Goal: Task Accomplishment & Management: Manage account settings

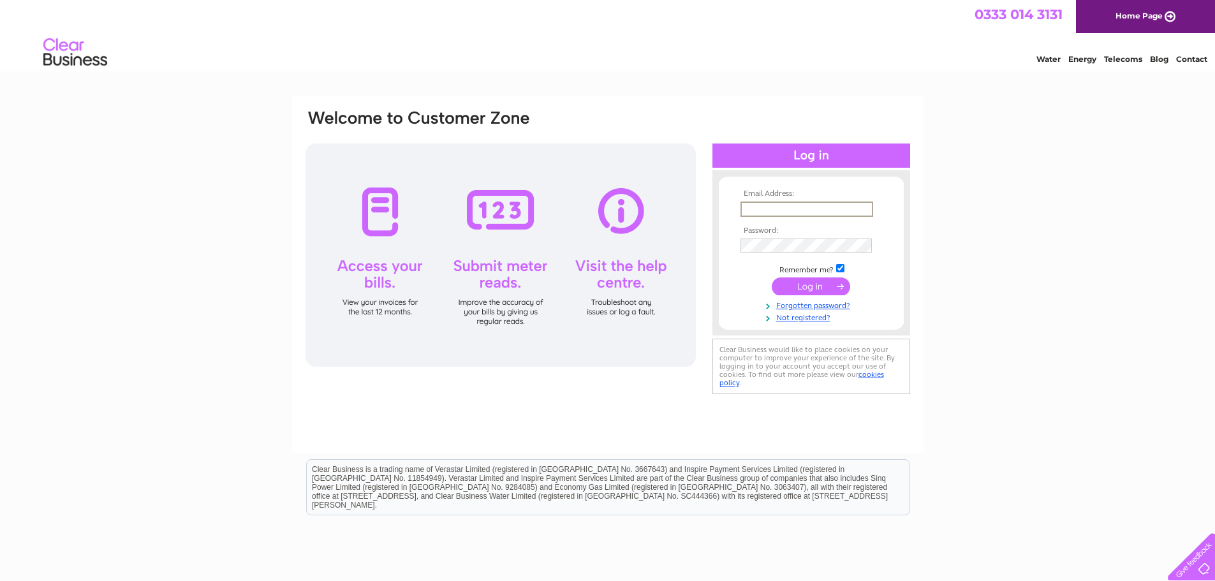
click at [769, 209] on input "text" at bounding box center [807, 209] width 133 height 15
type input "T"
type input "[PERSON_NAME][EMAIL_ADDRESS][DOMAIN_NAME]"
click at [807, 286] on input "submit" at bounding box center [811, 287] width 78 height 18
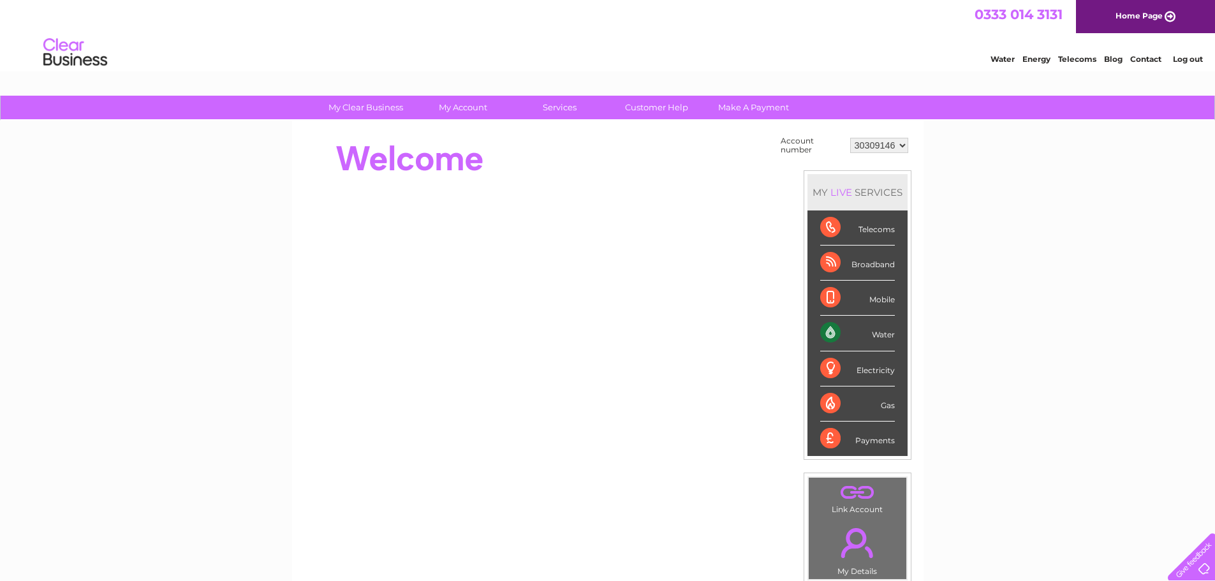
click at [828, 330] on div "Water" at bounding box center [857, 333] width 75 height 35
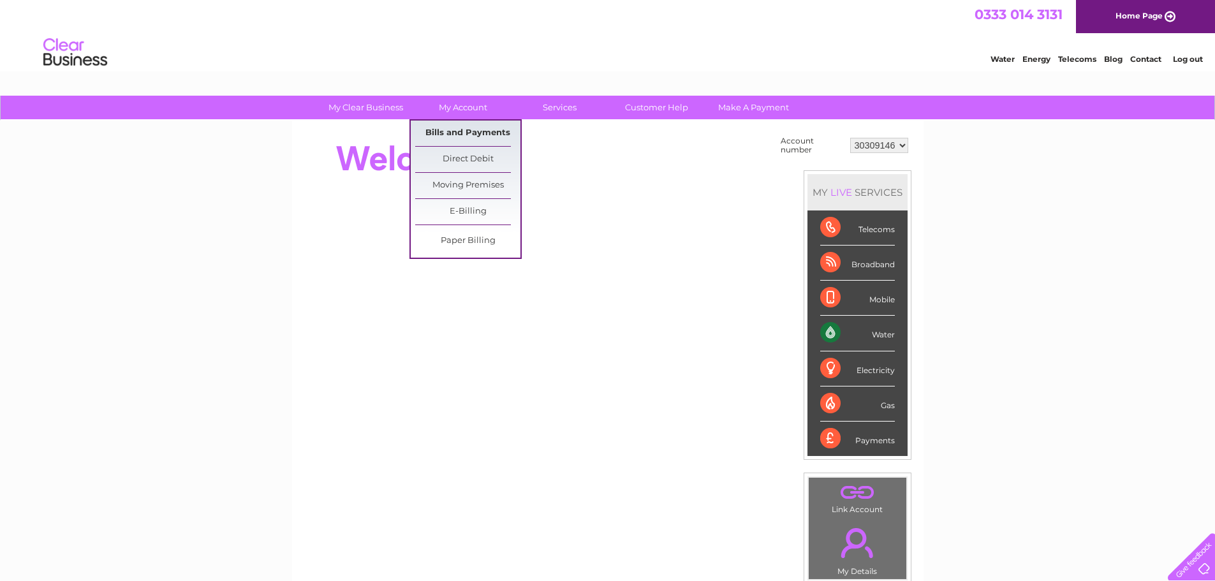
click at [460, 136] on link "Bills and Payments" at bounding box center [467, 134] width 105 height 26
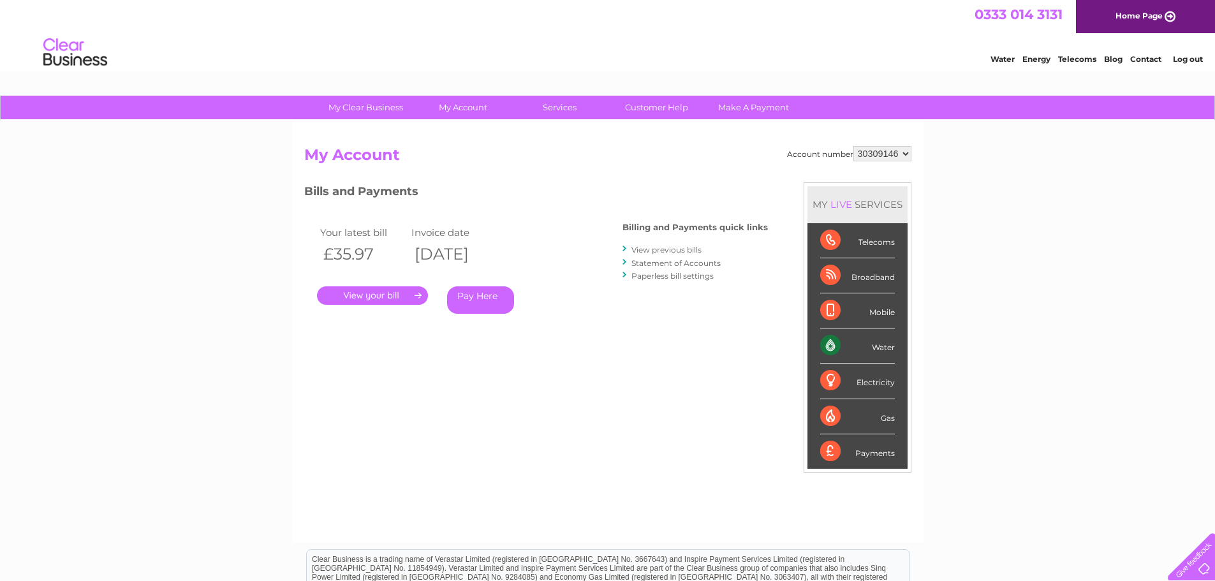
click at [374, 299] on link "." at bounding box center [372, 295] width 111 height 19
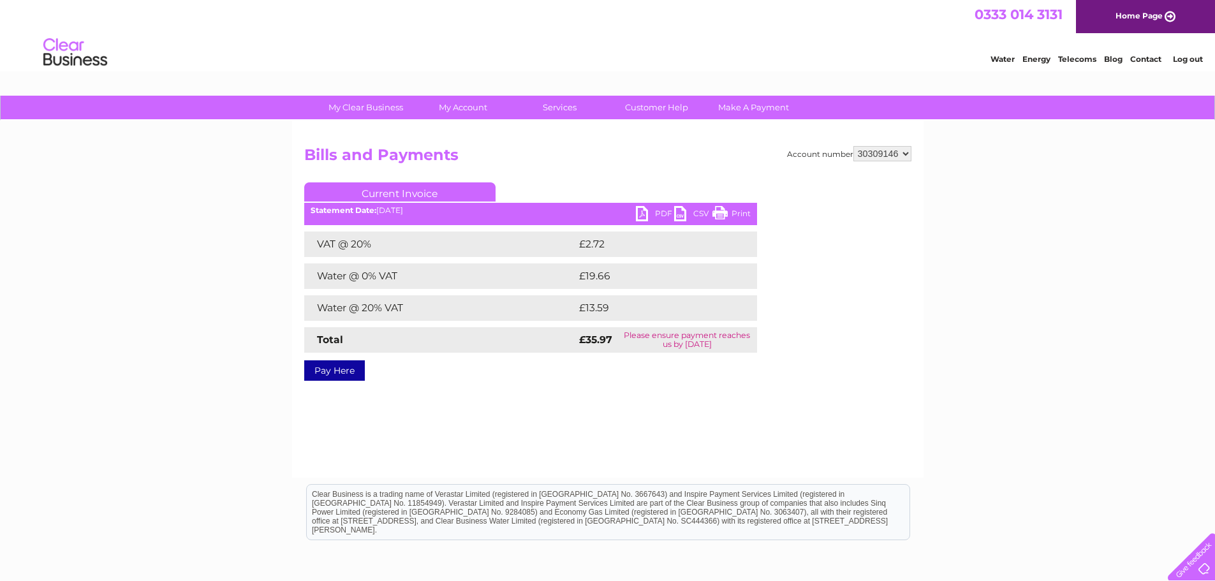
click at [658, 215] on link "PDF" at bounding box center [655, 215] width 38 height 19
click at [1183, 61] on link "Log out" at bounding box center [1188, 59] width 30 height 10
